Goal: Find specific page/section: Find specific page/section

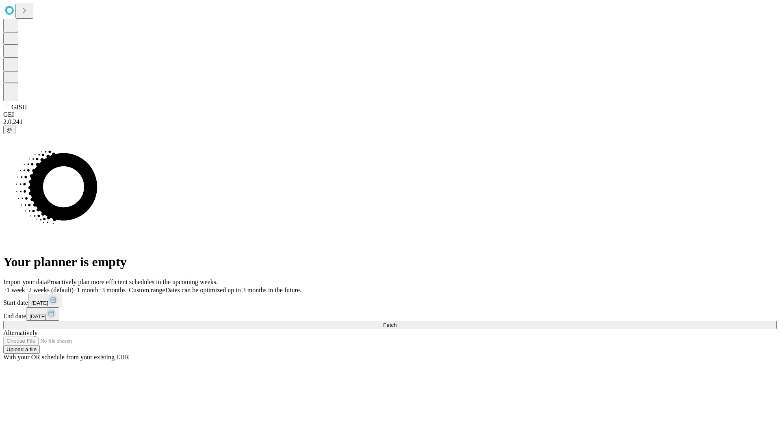
click at [397, 322] on span "Fetch" at bounding box center [389, 325] width 13 height 6
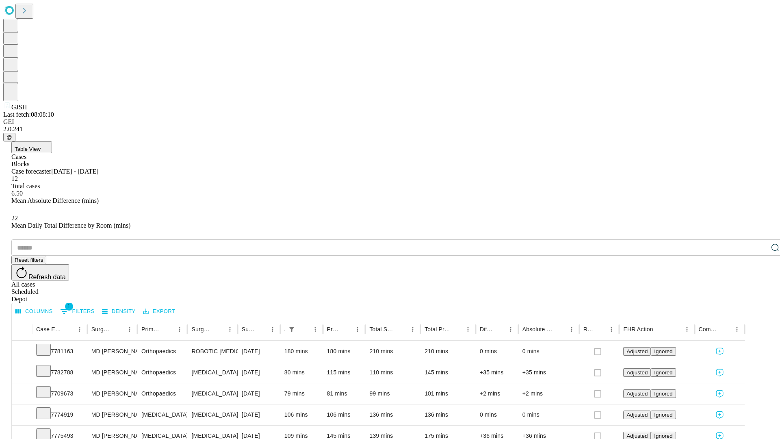
click at [759, 295] on div "Depot" at bounding box center [398, 298] width 774 height 7
